Goal: Task Accomplishment & Management: Use online tool/utility

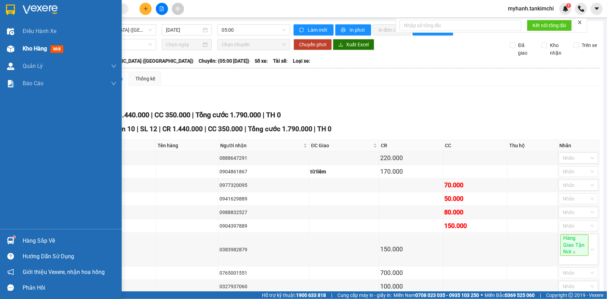
scroll to position [50, 0]
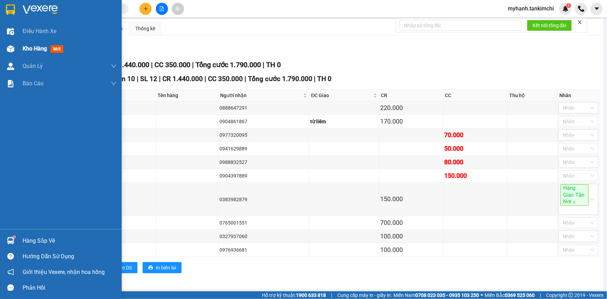
click at [34, 56] on div "Kho hàng mới" at bounding box center [70, 48] width 94 height 17
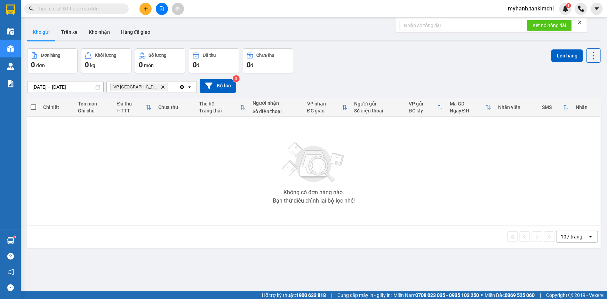
click at [144, 84] on span "VP [PERSON_NAME]" at bounding box center [139, 87] width 58 height 8
click at [161, 86] on icon "VP Mỹ Đình, close by backspace" at bounding box center [162, 86] width 3 height 3
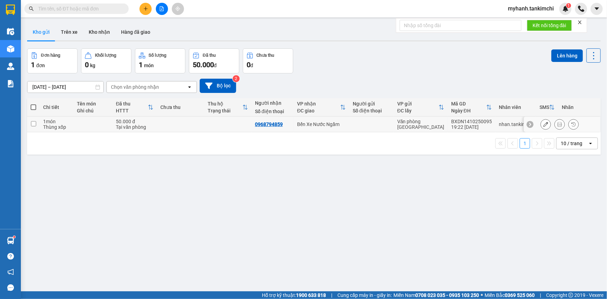
drag, startPoint x: 344, startPoint y: 121, endPoint x: 383, endPoint y: 119, distance: 38.7
click at [345, 121] on div "Bến Xe Nước Ngầm" at bounding box center [321, 124] width 49 height 6
checkbox input "true"
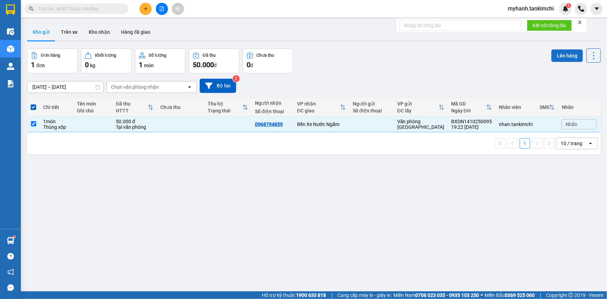
click at [556, 49] on button "Lên hàng" at bounding box center [567, 55] width 32 height 13
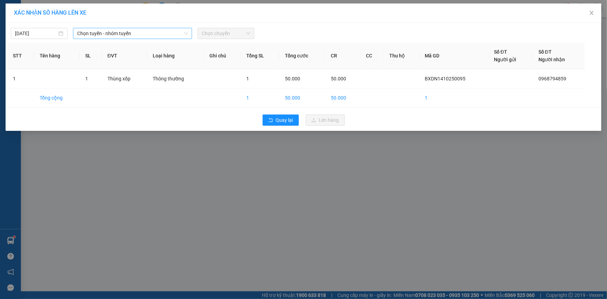
click at [100, 35] on span "Chọn tuyến - nhóm tuyến" at bounding box center [132, 33] width 111 height 10
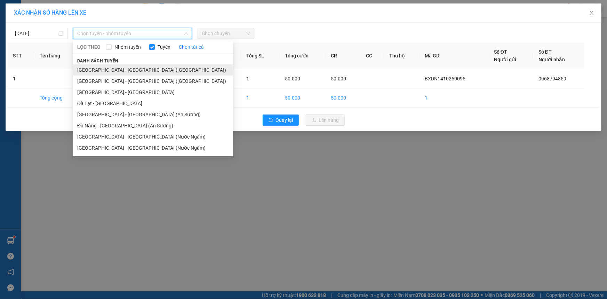
click at [124, 70] on li "[GEOGRAPHIC_DATA] - [GEOGRAPHIC_DATA] ([GEOGRAPHIC_DATA])" at bounding box center [153, 69] width 160 height 11
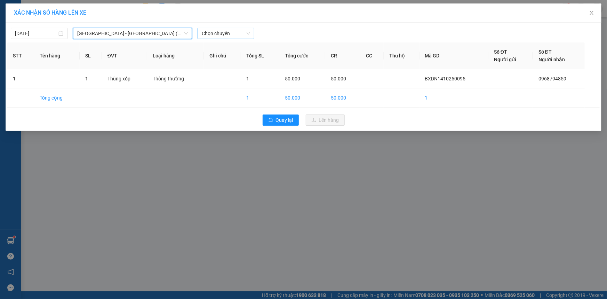
click at [233, 31] on span "Chọn chuyến" at bounding box center [226, 33] width 48 height 10
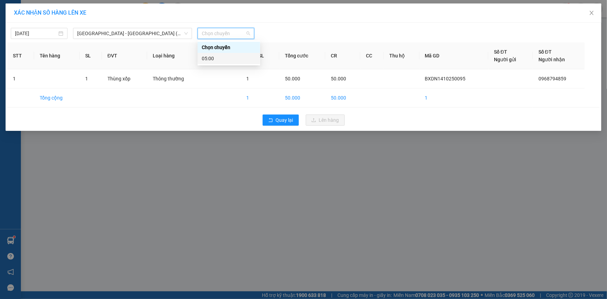
click at [213, 60] on div "05:00" at bounding box center [229, 59] width 54 height 8
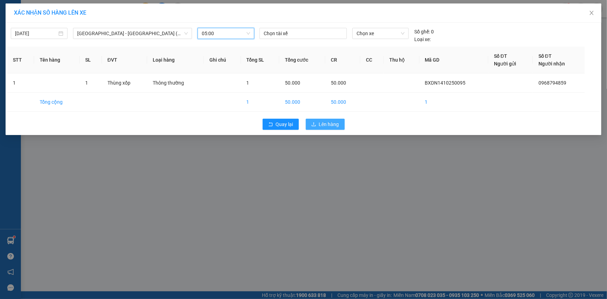
click at [324, 122] on span "Lên hàng" at bounding box center [329, 124] width 20 height 8
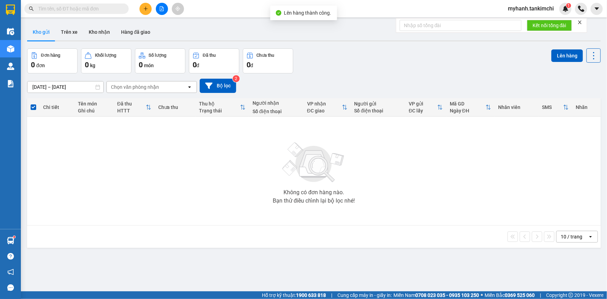
click at [156, 7] on button at bounding box center [162, 9] width 12 height 12
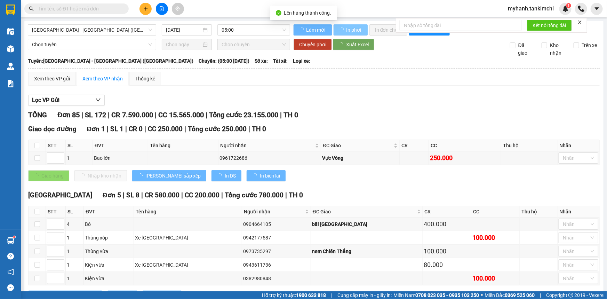
click at [353, 29] on span "In phơi" at bounding box center [354, 30] width 16 height 8
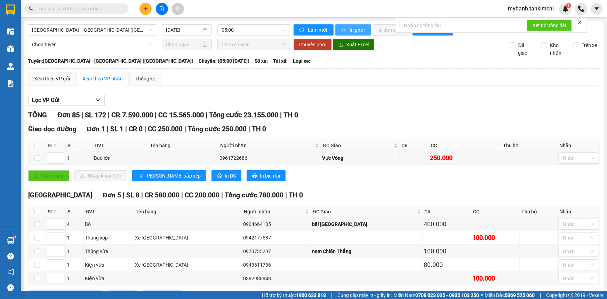
click at [353, 29] on span "In phơi" at bounding box center [357, 30] width 16 height 8
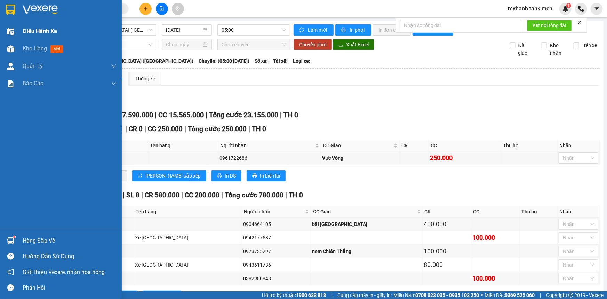
click at [43, 39] on div "Điều hành xe" at bounding box center [70, 31] width 94 height 17
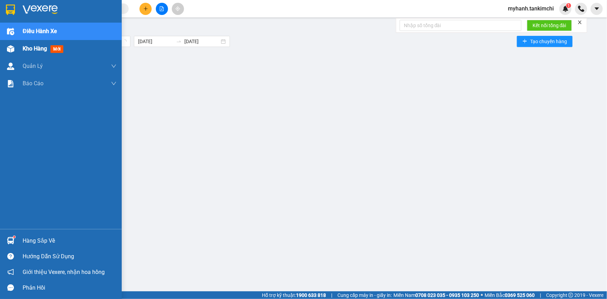
click at [40, 41] on div "Kho hàng mới" at bounding box center [70, 48] width 94 height 17
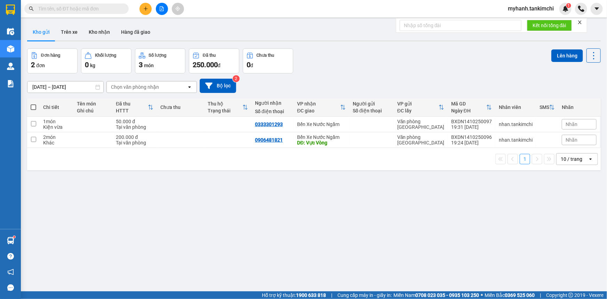
click at [30, 105] on th at bounding box center [33, 107] width 13 height 18
drag, startPoint x: 35, startPoint y: 105, endPoint x: 42, endPoint y: 101, distance: 8.1
click at [35, 105] on span at bounding box center [34, 107] width 6 height 6
click at [33, 104] on input "checkbox" at bounding box center [33, 104] width 0 height 0
checkbox input "true"
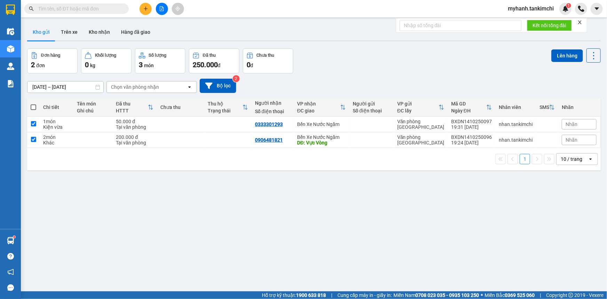
checkbox input "true"
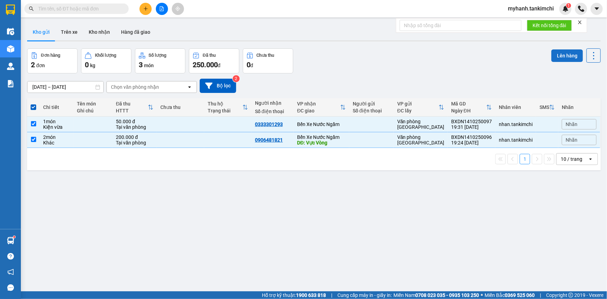
click at [551, 52] on button "Lên hàng" at bounding box center [567, 55] width 32 height 13
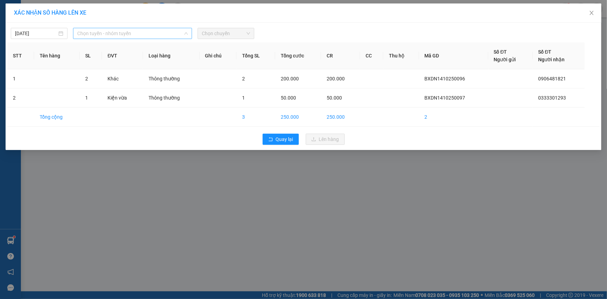
click at [102, 36] on span "Chọn tuyến - nhóm tuyến" at bounding box center [132, 33] width 111 height 10
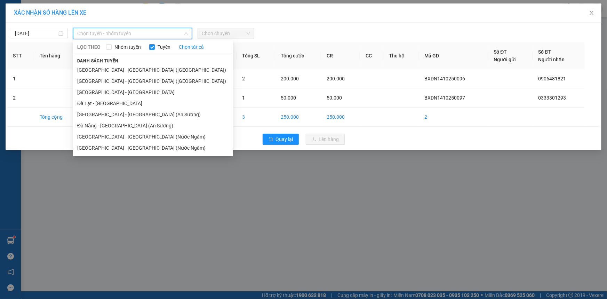
drag, startPoint x: 104, startPoint y: 68, endPoint x: 192, endPoint y: 49, distance: 89.5
click at [106, 68] on li "[GEOGRAPHIC_DATA] - [GEOGRAPHIC_DATA] ([GEOGRAPHIC_DATA])" at bounding box center [153, 69] width 160 height 11
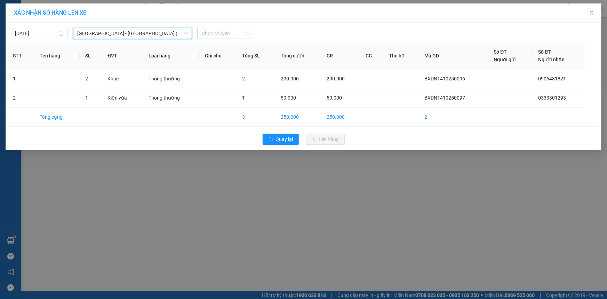
click at [213, 29] on span "Chọn chuyến" at bounding box center [226, 33] width 48 height 10
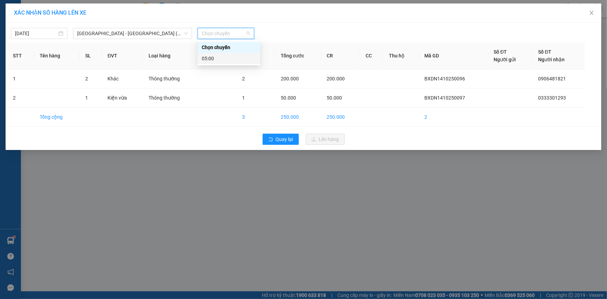
click at [216, 55] on div "05:00" at bounding box center [228, 58] width 63 height 11
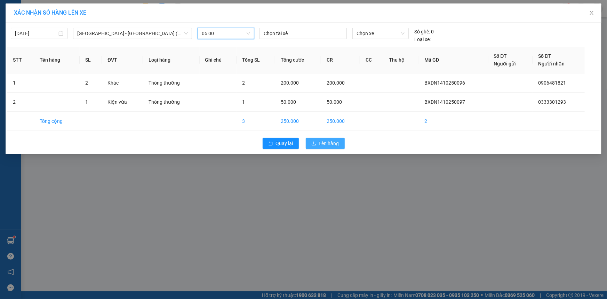
click at [333, 138] on button "Lên hàng" at bounding box center [325, 143] width 39 height 11
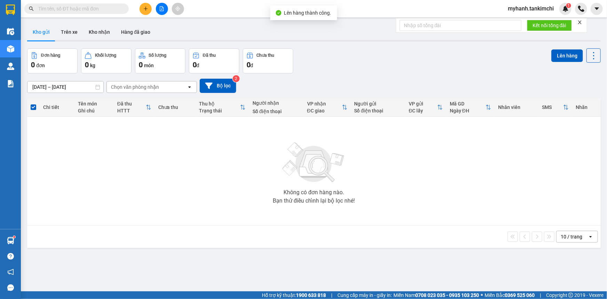
drag, startPoint x: 155, startPoint y: 2, endPoint x: 163, endPoint y: 6, distance: 8.9
click at [159, 3] on div "Kết quả tìm kiếm ( 0 ) Bộ lọc No Data myhanh.tankimchi 1" at bounding box center [303, 8] width 607 height 17
click at [163, 6] on button at bounding box center [162, 9] width 12 height 12
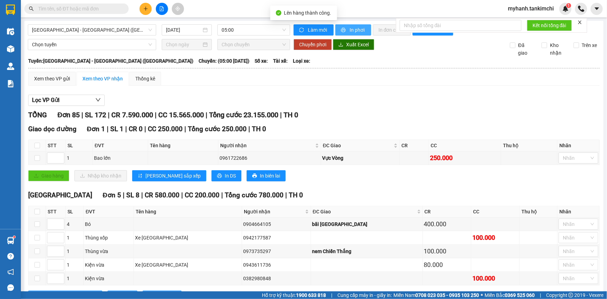
click at [351, 31] on span "In phơi" at bounding box center [357, 30] width 16 height 8
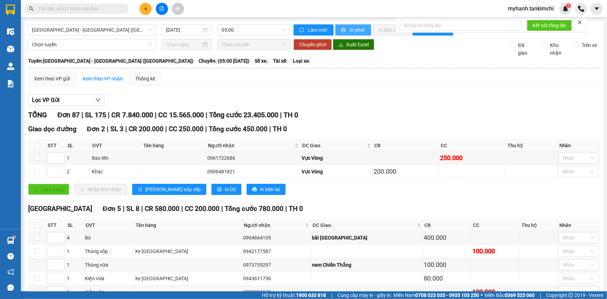
click at [349, 30] on span "In phơi" at bounding box center [357, 30] width 16 height 8
